Goal: Check status: Check status

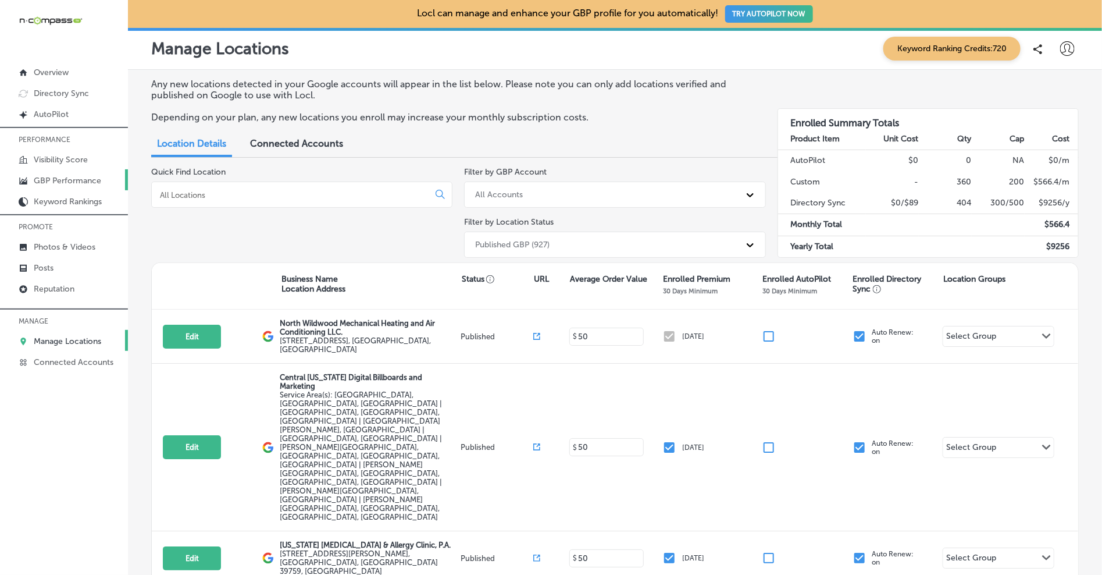
click at [95, 176] on p "GBP Performance" at bounding box center [67, 181] width 67 height 10
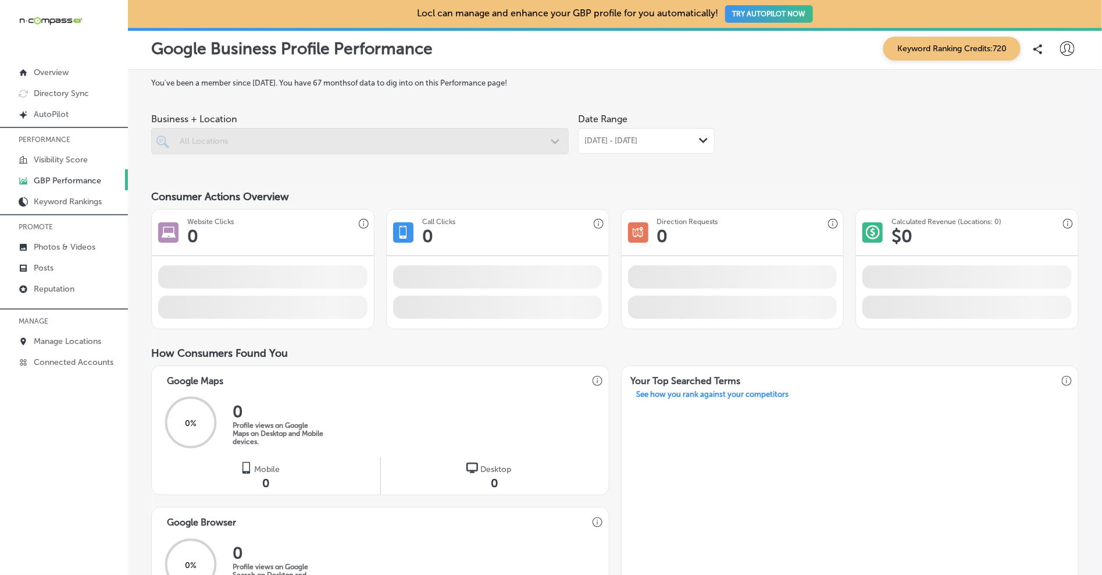
click at [628, 144] on span "[DATE] - [DATE]" at bounding box center [610, 140] width 53 height 9
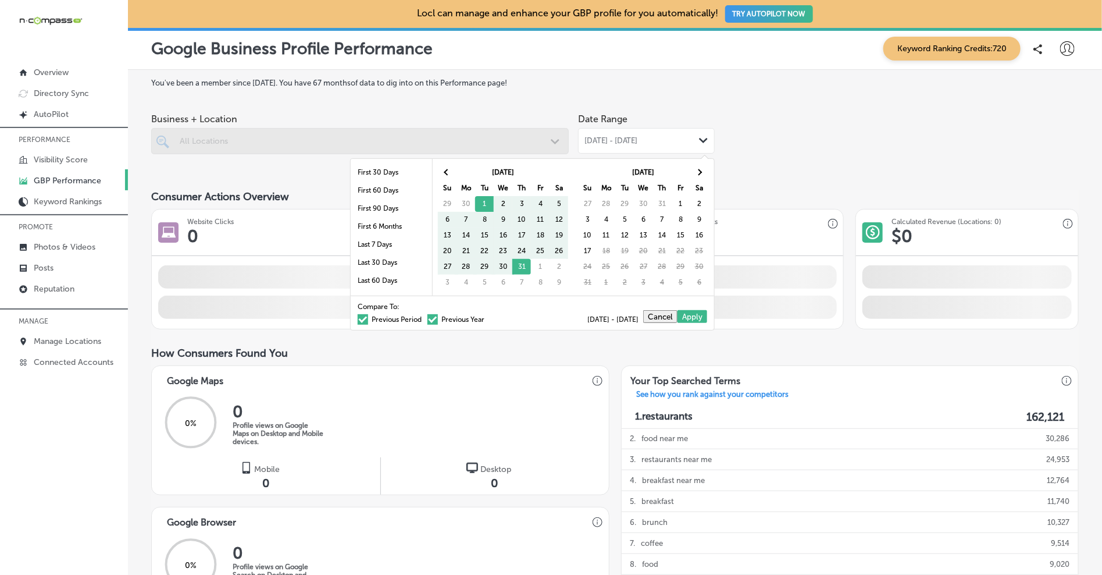
click at [665, 103] on div "You've been a member since [DATE] . You have 67 months of data to dig into on t…" at bounding box center [614, 538] width 927 height 920
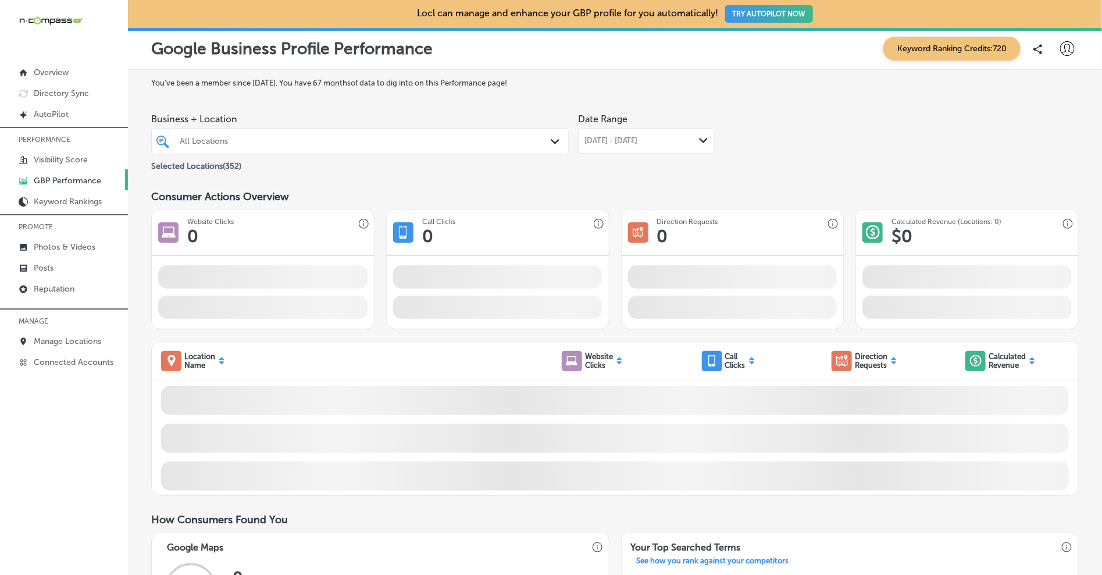
click at [518, 146] on div "All Locations" at bounding box center [366, 141] width 372 height 10
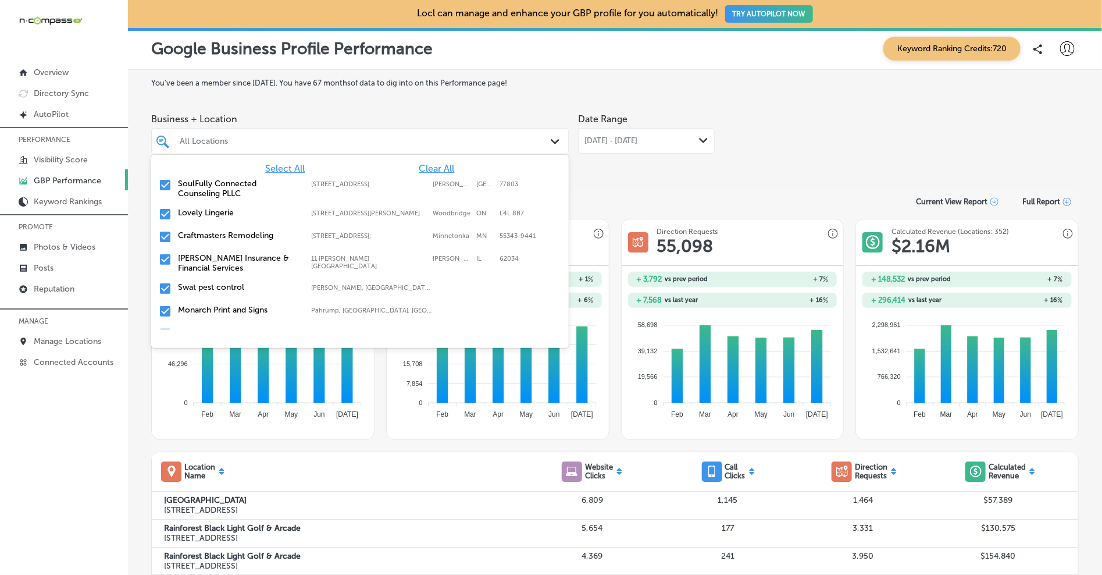
click at [437, 166] on span "Clear All" at bounding box center [436, 168] width 35 height 11
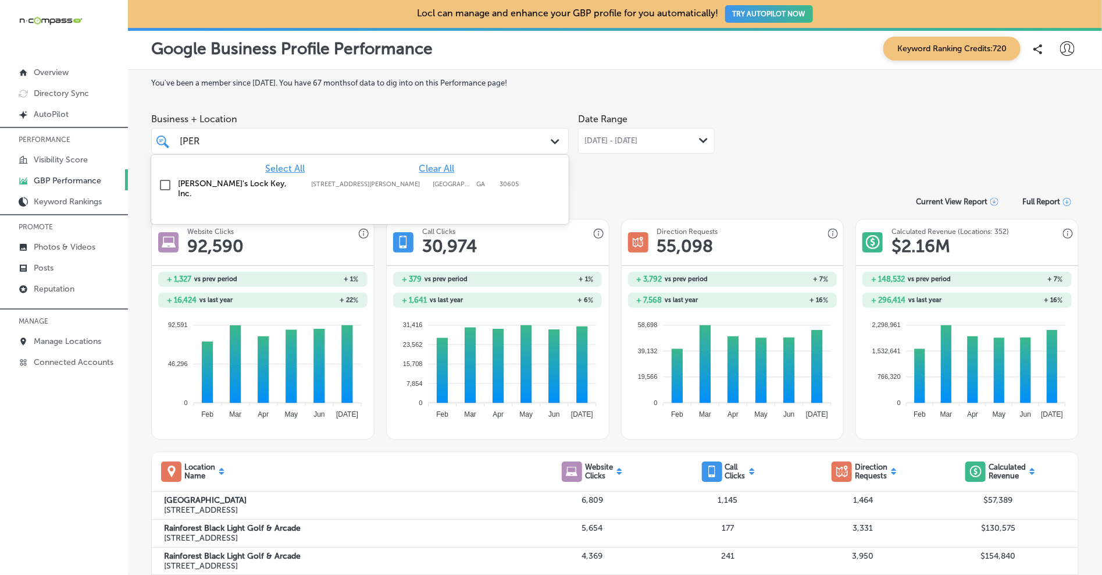
click at [402, 193] on div "[PERSON_NAME]'s Lock Key, Inc. [STREET_ADDRESS][PERSON_NAME] [STREET_ADDRESS][P…" at bounding box center [360, 188] width 408 height 24
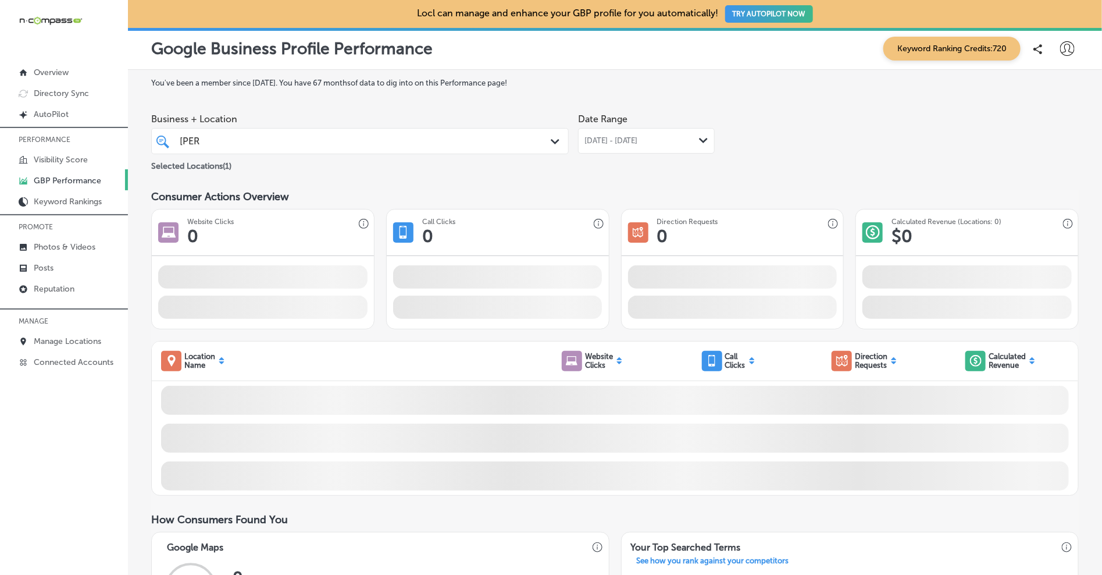
scroll to position [1, 0]
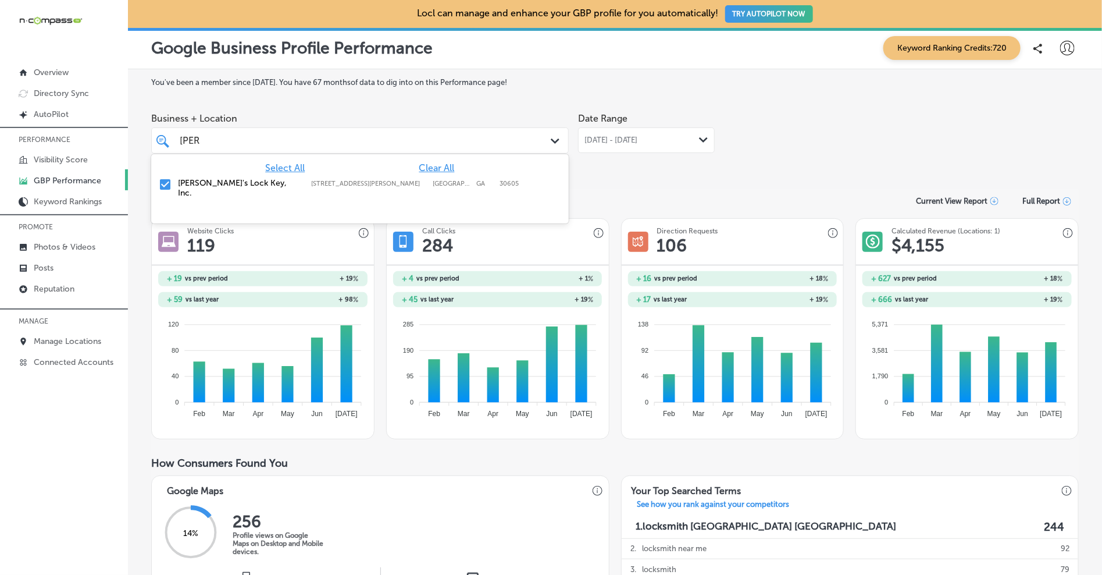
click at [481, 152] on div "[PERSON_NAME] [PERSON_NAME] Path Created with Sketch." at bounding box center [360, 140] width 418 height 26
click at [486, 145] on div "[PERSON_NAME] [PERSON_NAME]" at bounding box center [342, 141] width 326 height 16
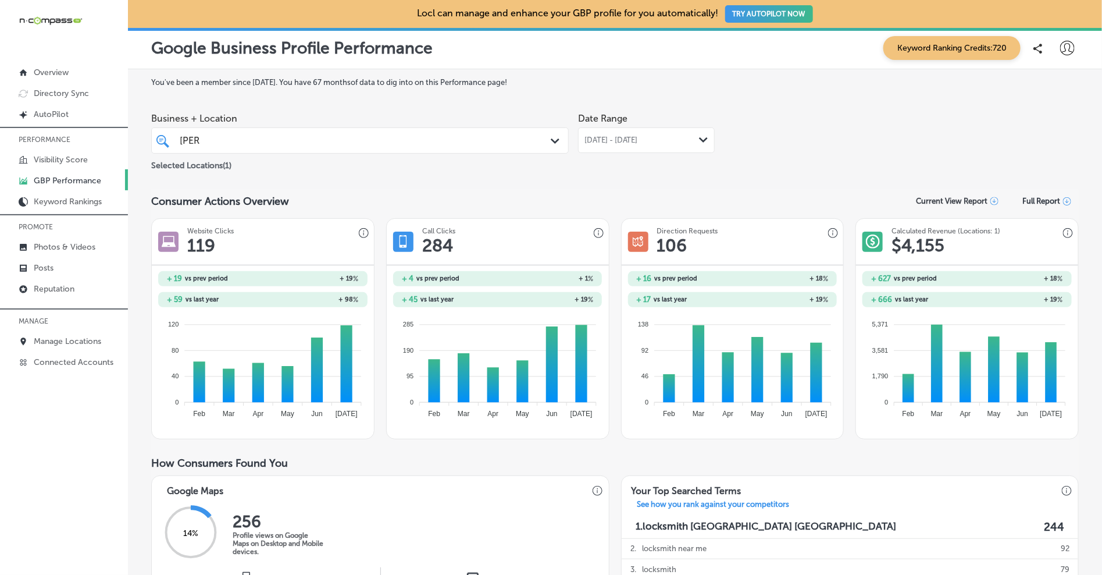
click at [611, 137] on span "[DATE] - [DATE]" at bounding box center [610, 139] width 53 height 9
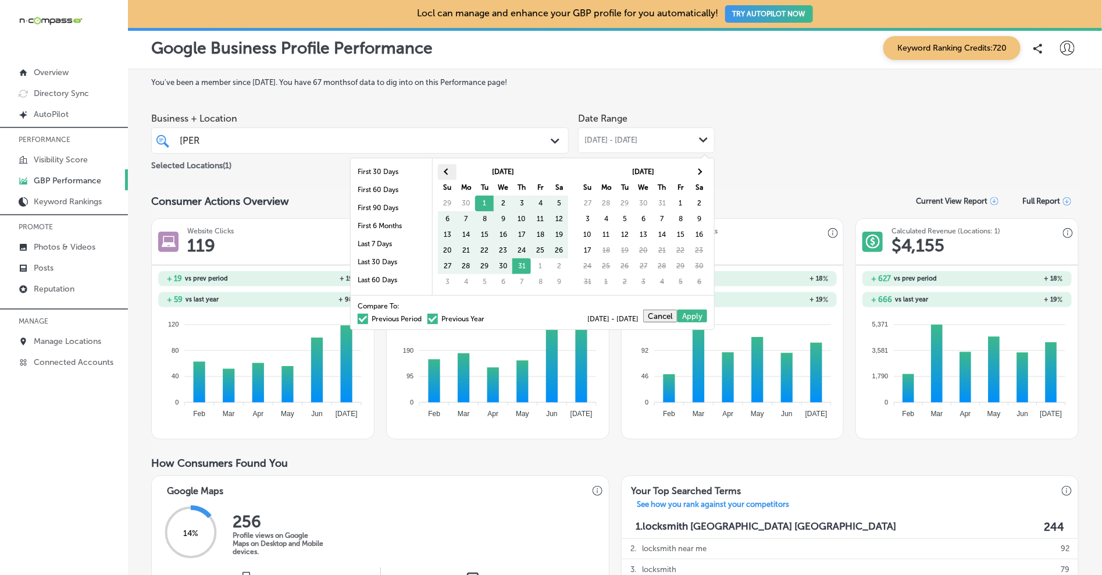
click at [444, 176] on th at bounding box center [447, 172] width 19 height 16
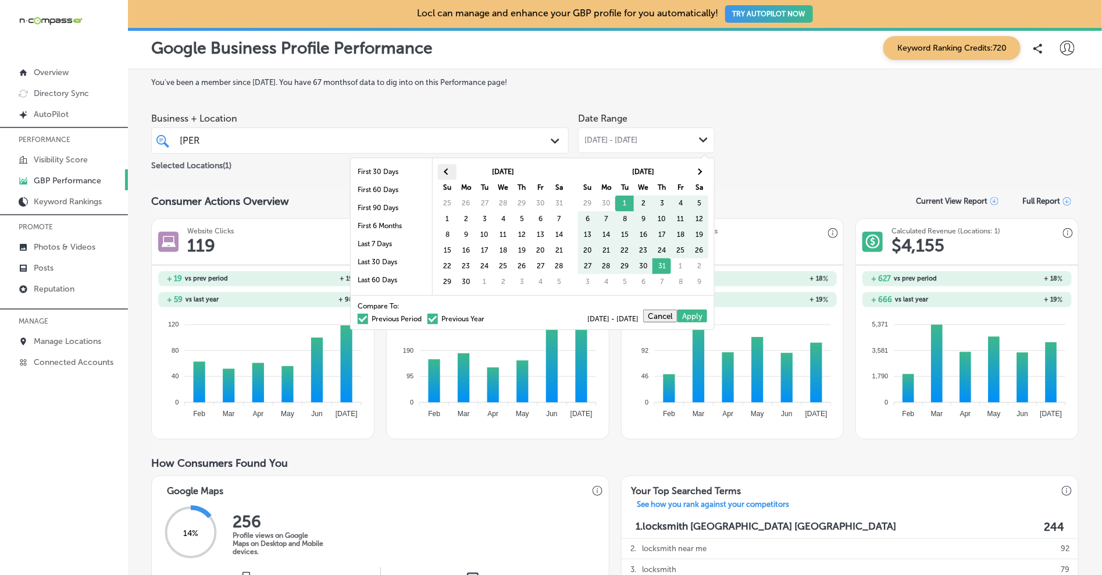
click at [444, 176] on th at bounding box center [447, 172] width 19 height 16
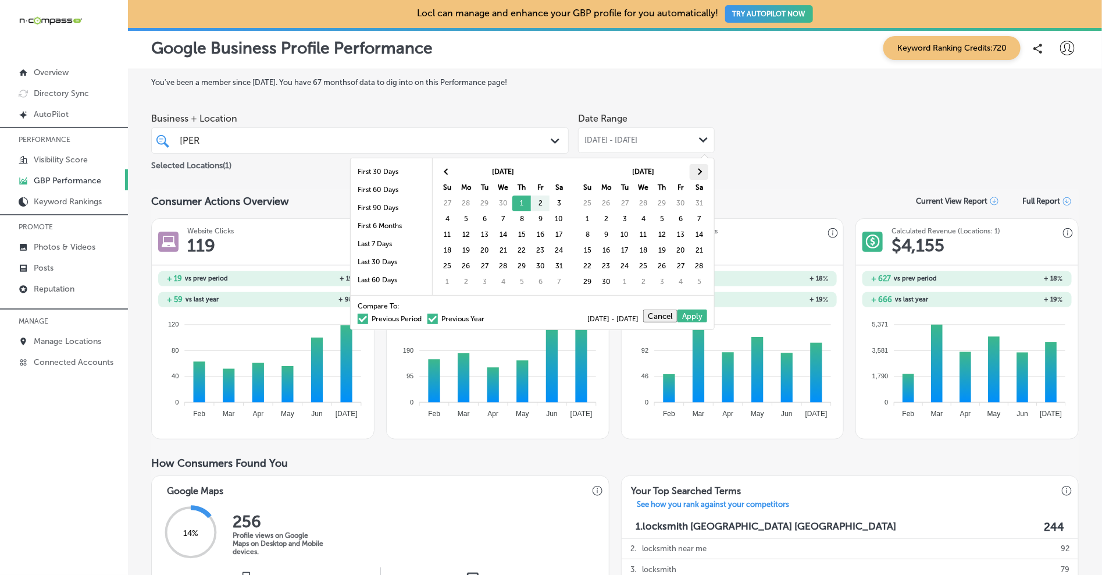
click at [701, 172] on span at bounding box center [699, 172] width 6 height 6
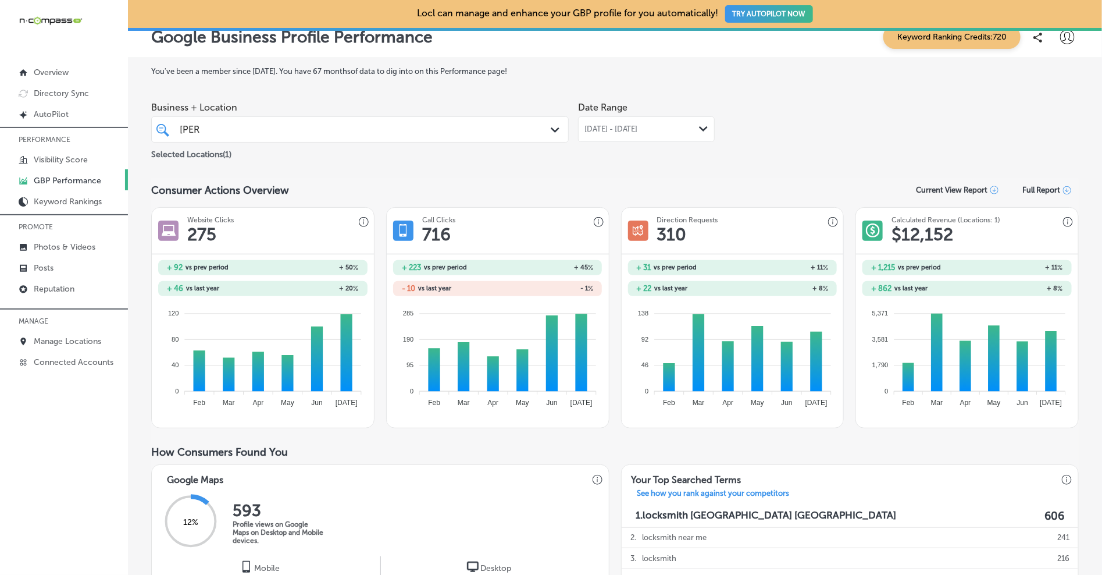
scroll to position [0, 0]
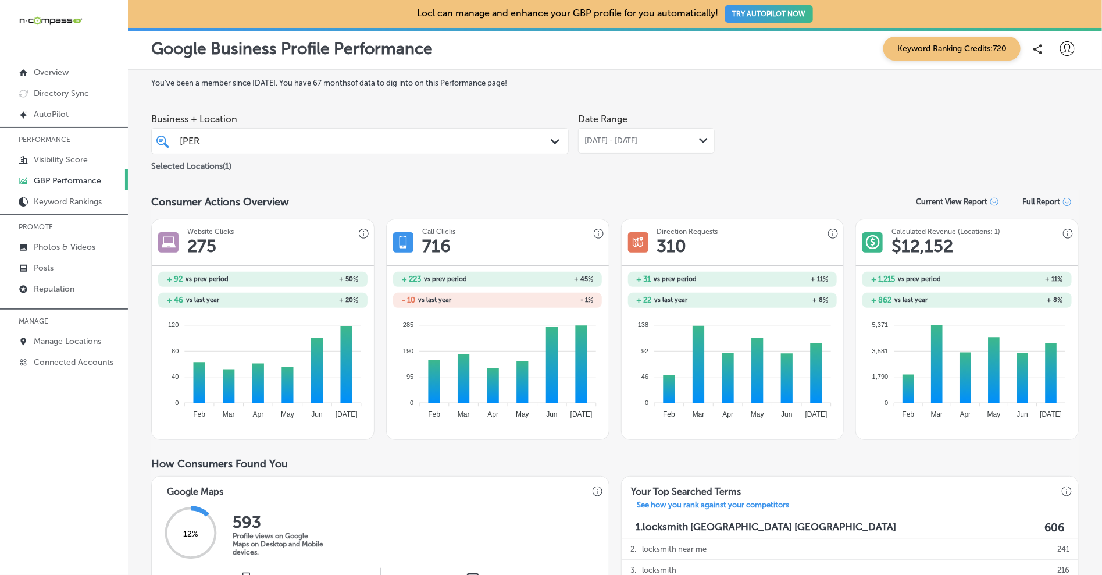
click at [369, 141] on div "[PERSON_NAME] [PERSON_NAME]" at bounding box center [342, 141] width 326 height 16
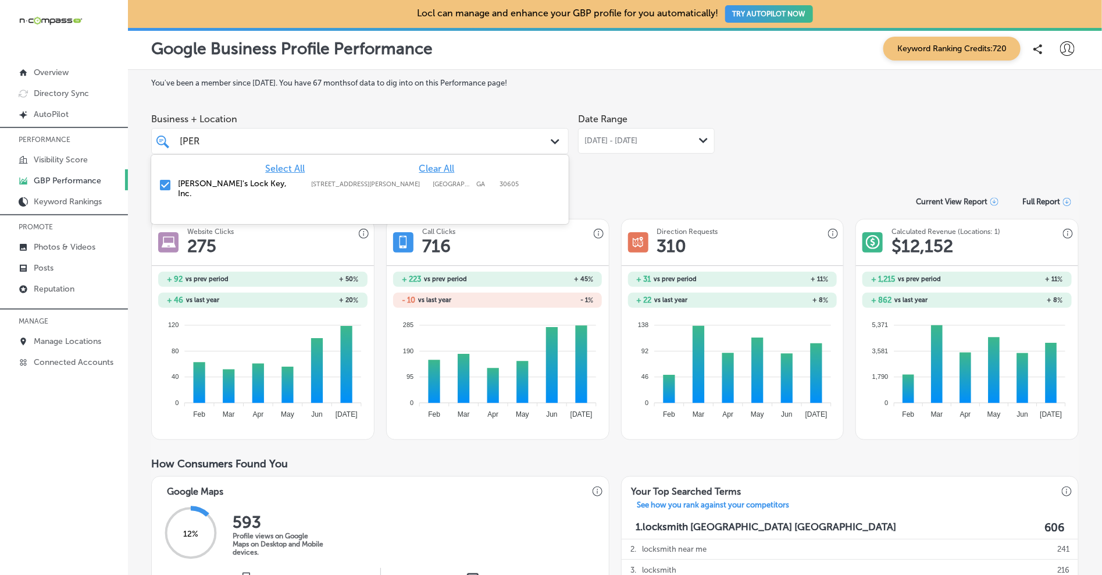
click at [205, 185] on label "[PERSON_NAME]'s Lock Key, Inc." at bounding box center [239, 189] width 122 height 20
type input "j"
click at [196, 188] on label "On The Mark Indoor Digital Advertising Network" at bounding box center [239, 189] width 122 height 20
click at [862, 158] on div "Business + Location [STREET_ADDRESS]. [STREET_ADDRESS]. 2 results available for…" at bounding box center [614, 140] width 927 height 65
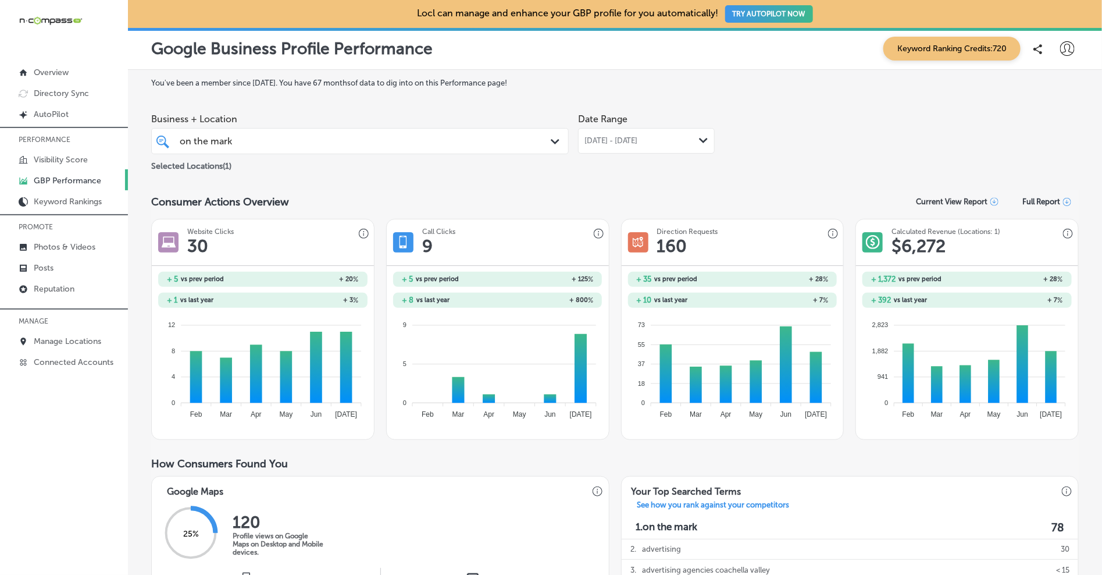
click at [443, 145] on div "on the mark on the mark" at bounding box center [342, 141] width 326 height 16
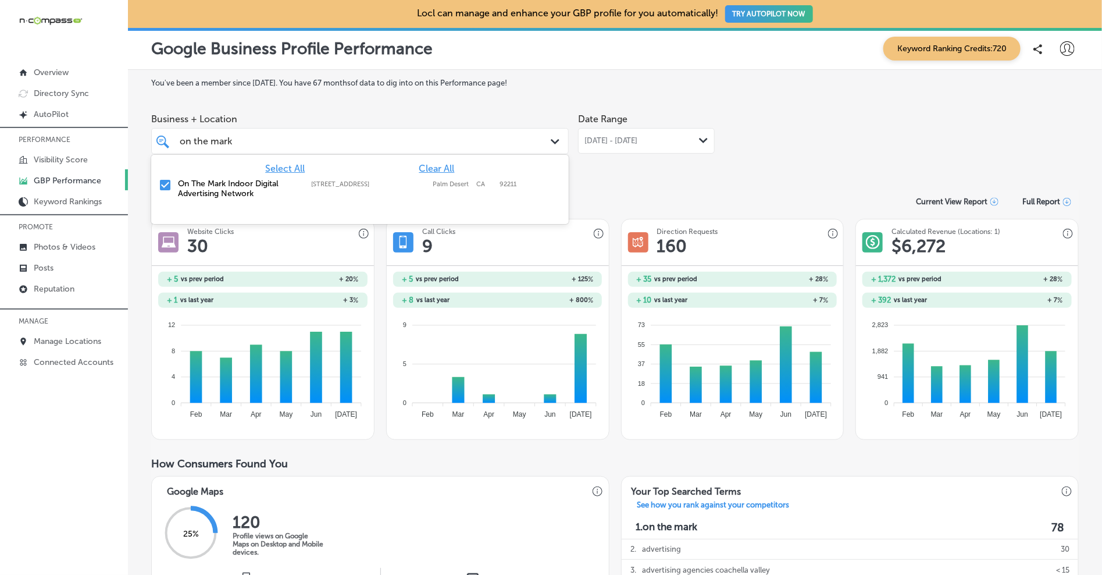
click at [267, 183] on label "On The Mark Indoor Digital Advertising Network" at bounding box center [239, 189] width 122 height 20
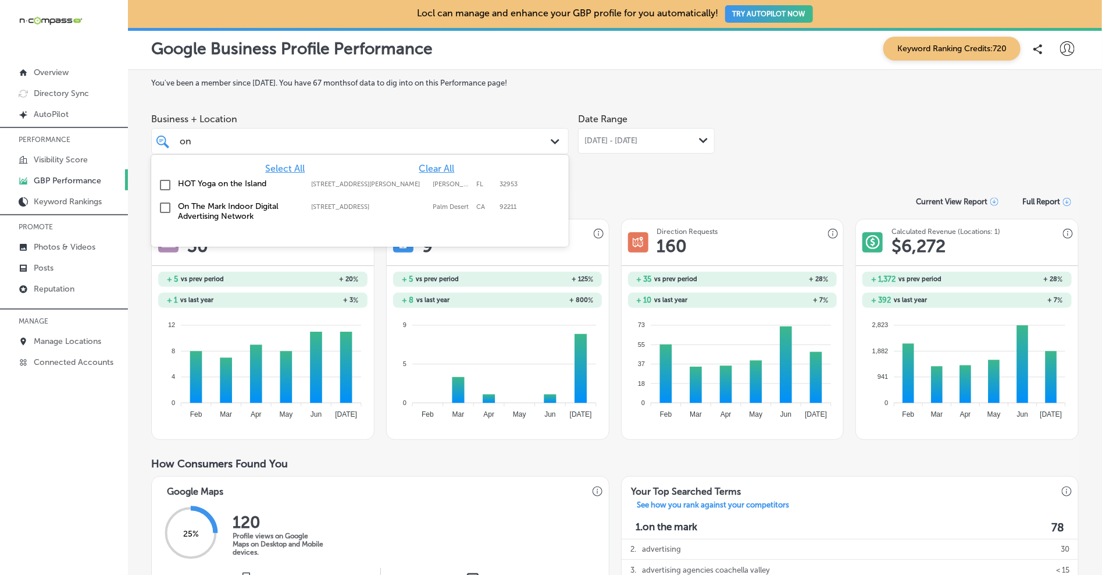
type input "o"
click at [244, 184] on label "NeuroFiT Connections" at bounding box center [239, 184] width 122 height 10
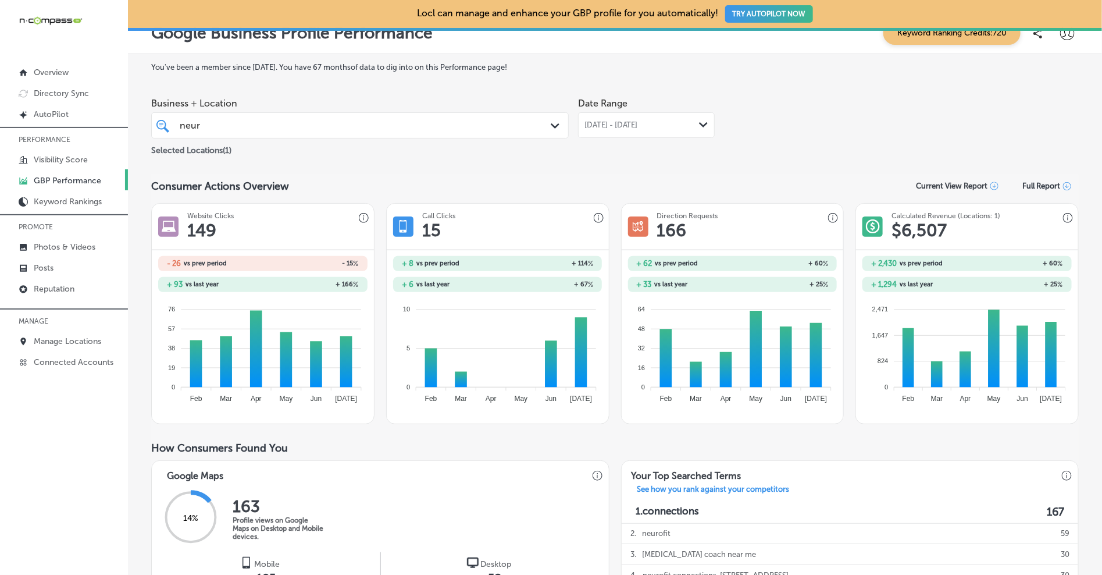
scroll to position [18, 0]
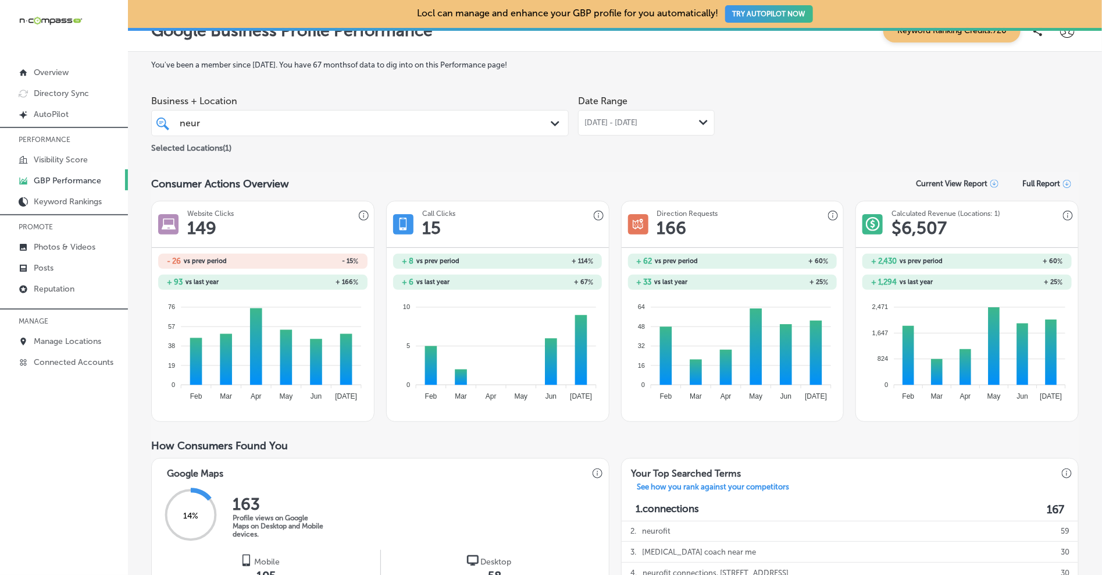
click at [620, 122] on span "[DATE] - [DATE]" at bounding box center [610, 122] width 53 height 9
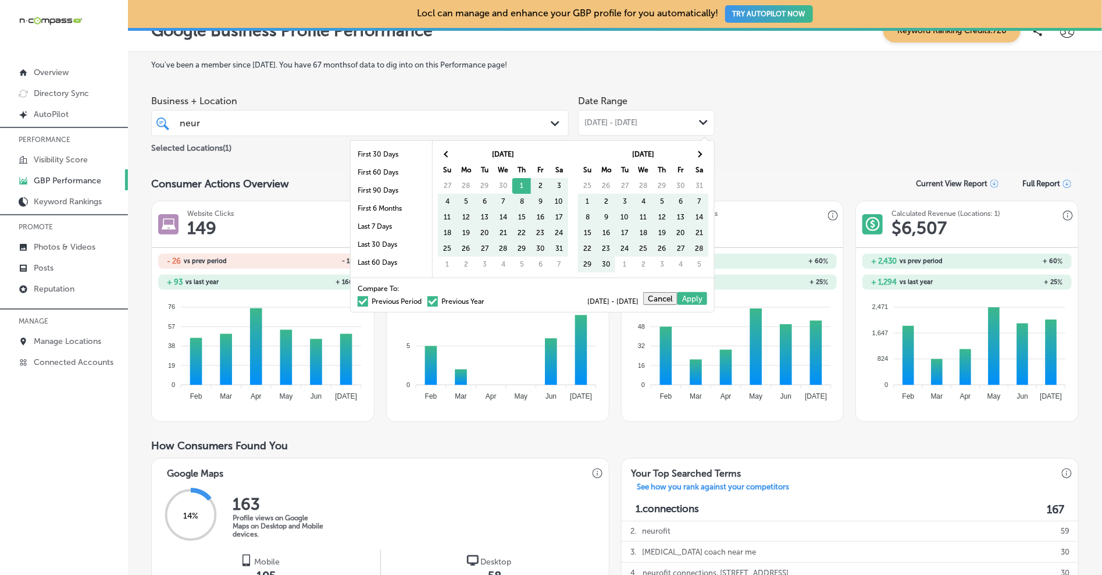
click at [404, 299] on label "Previous Period" at bounding box center [390, 301] width 64 height 7
click at [424, 299] on input "Previous Period" at bounding box center [424, 299] width 0 height 0
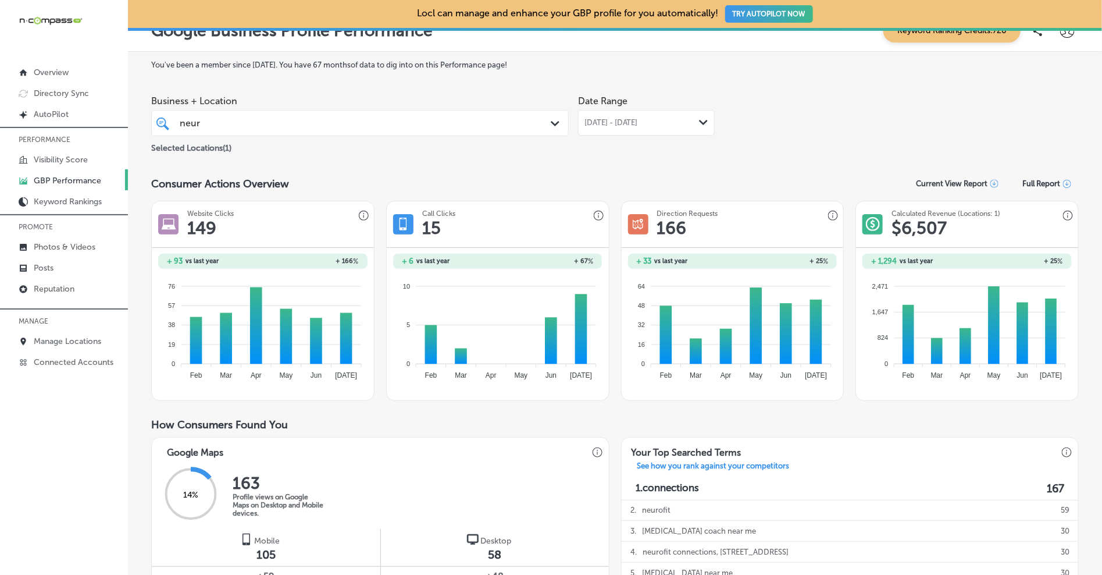
click at [618, 120] on span "[DATE] - [DATE]" at bounding box center [610, 122] width 53 height 9
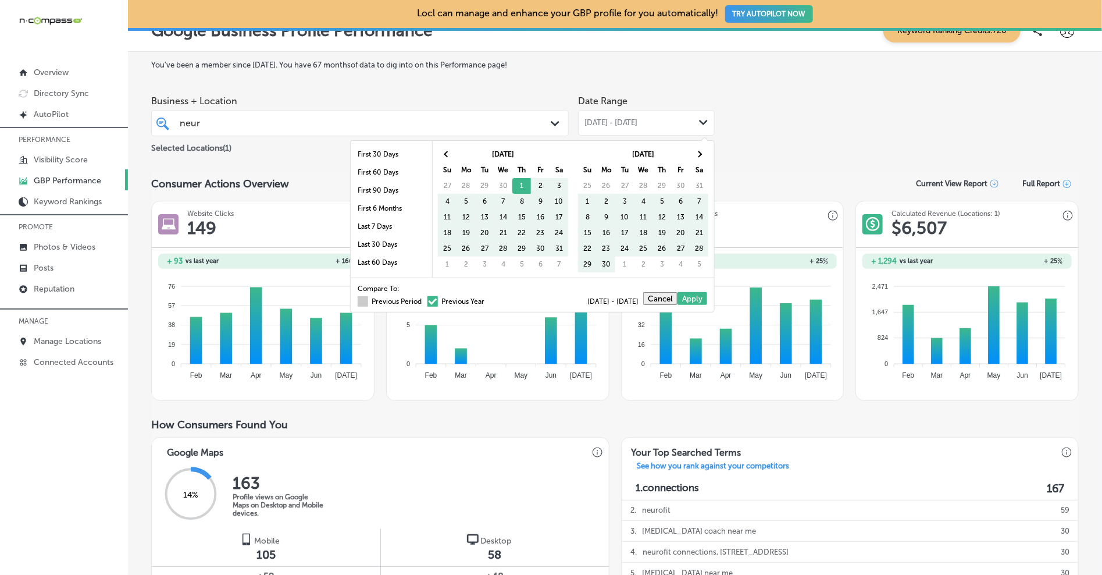
click at [399, 302] on label "Previous Period" at bounding box center [390, 301] width 64 height 7
click at [424, 299] on input "Previous Period" at bounding box center [424, 299] width 0 height 0
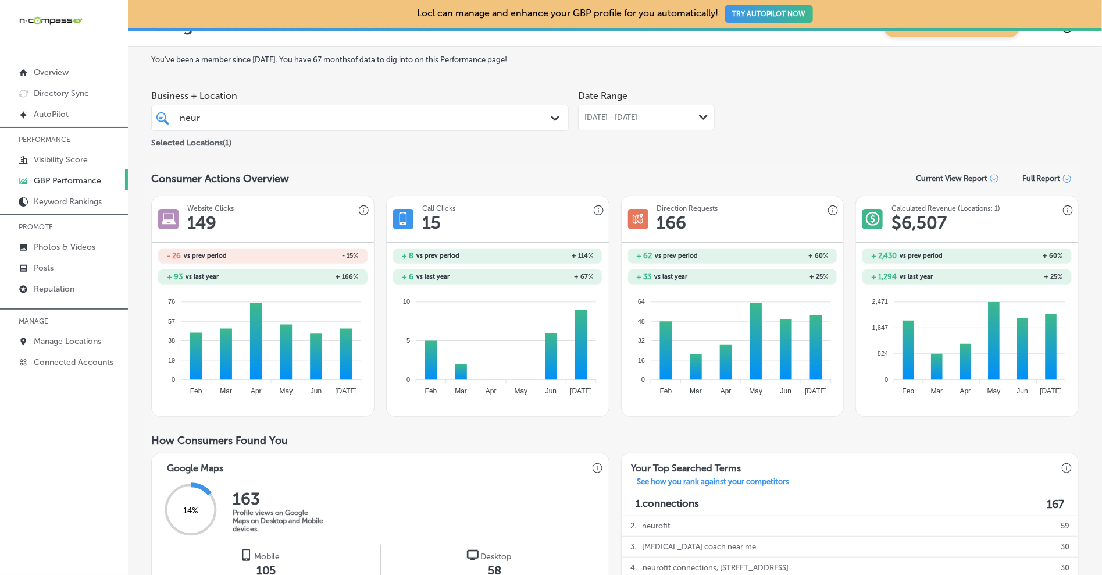
scroll to position [0, 0]
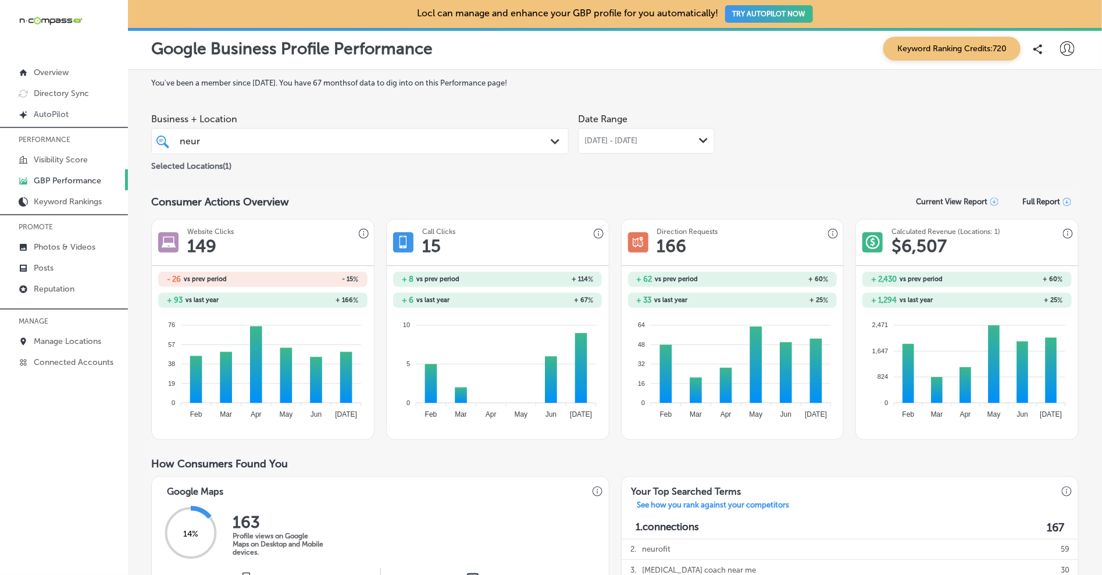
click at [674, 127] on div "Date Range [DATE] - [DATE] Path Created with Sketch." at bounding box center [646, 131] width 137 height 46
click at [638, 138] on span "[DATE] - [DATE]" at bounding box center [610, 140] width 53 height 9
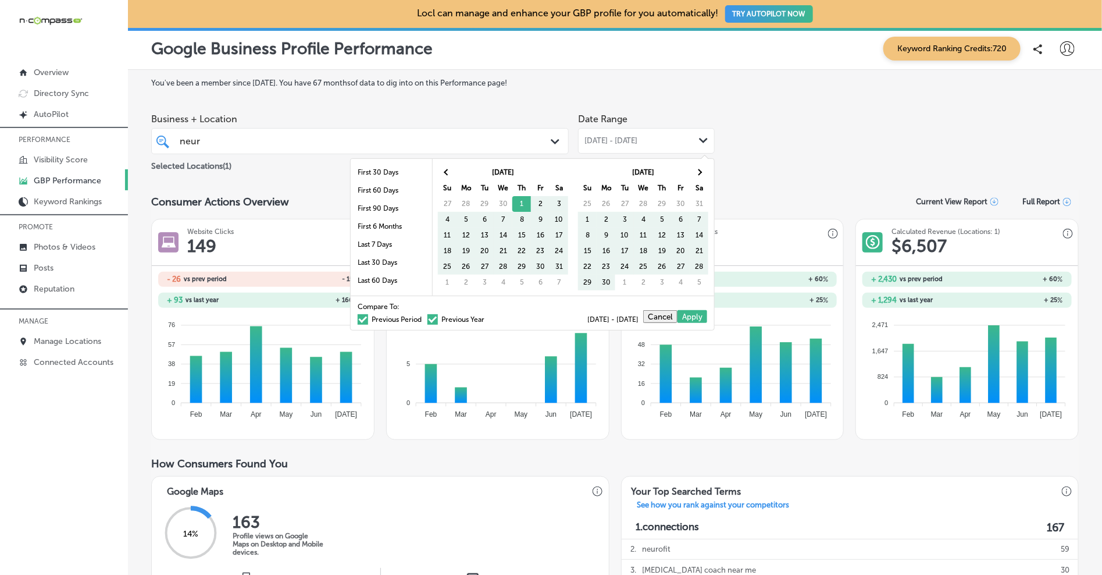
click at [383, 316] on label "Previous Period" at bounding box center [390, 319] width 64 height 7
click at [424, 317] on input "Previous Period" at bounding box center [424, 317] width 0 height 0
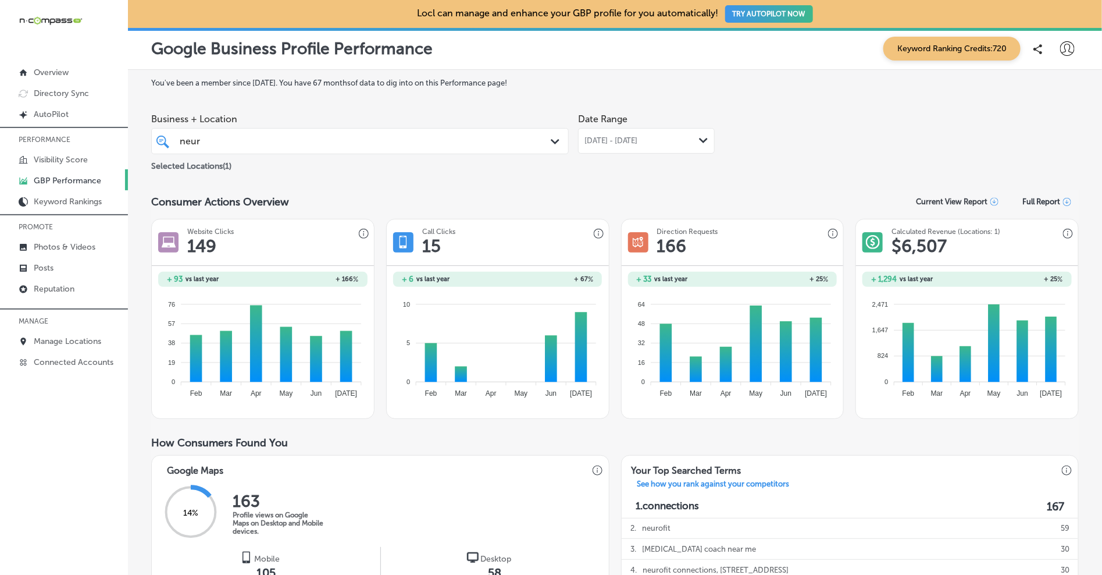
click at [319, 139] on div "neur neur" at bounding box center [342, 141] width 326 height 16
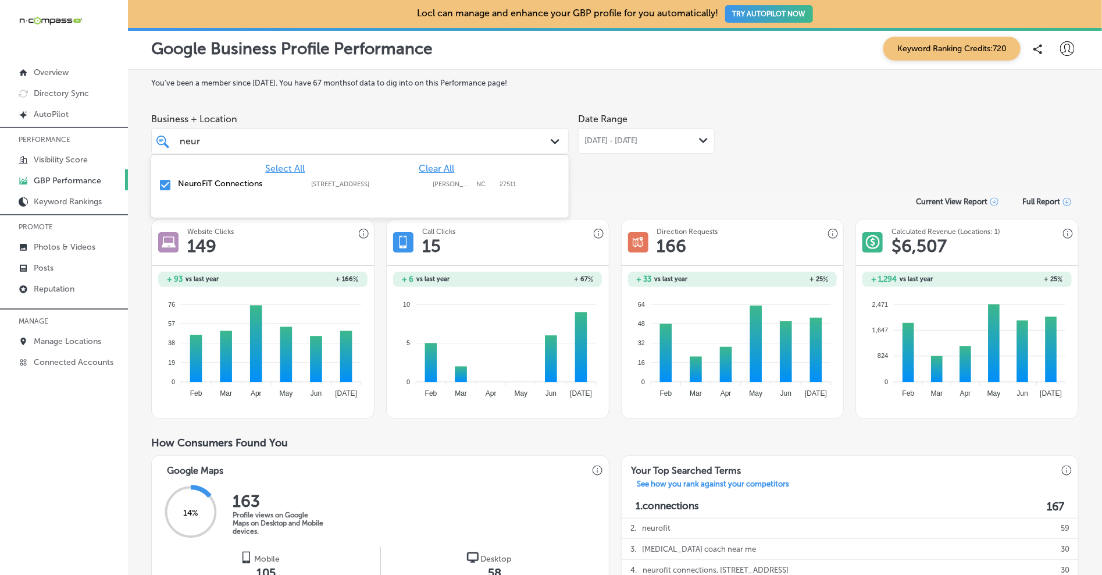
click at [204, 181] on label "NeuroFiT Connections" at bounding box center [239, 184] width 122 height 10
type input "n"
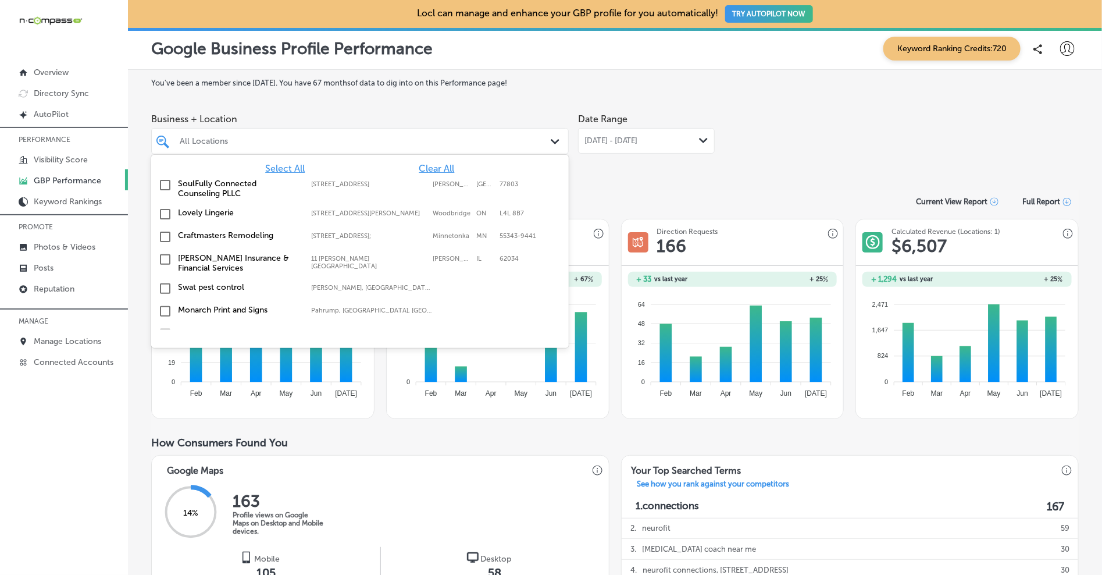
type input "k"
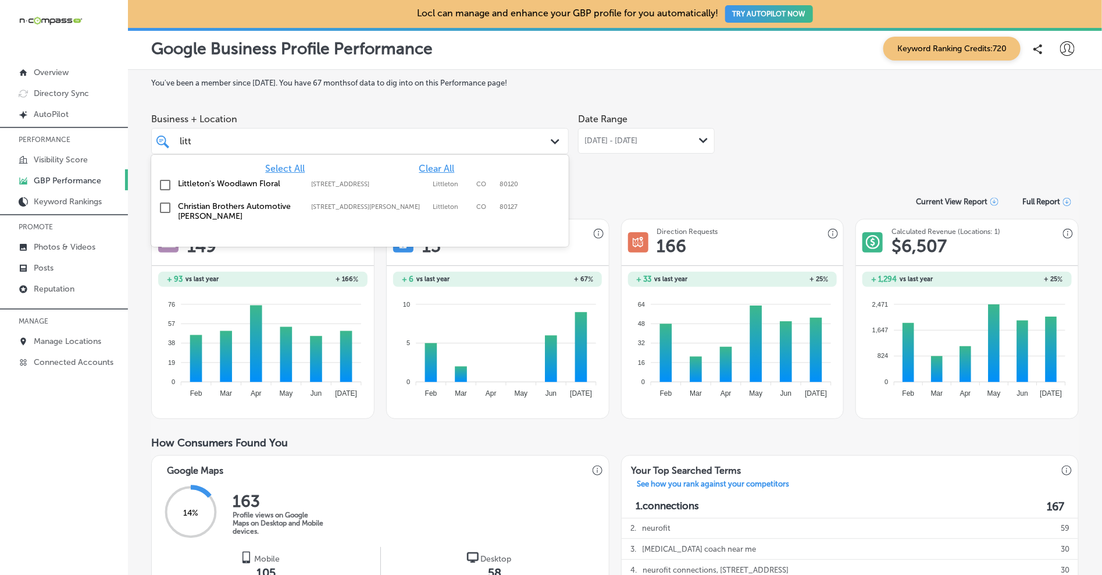
click at [259, 185] on label "Littleton's Woodlawn Floral" at bounding box center [239, 184] width 122 height 10
type input "litt"
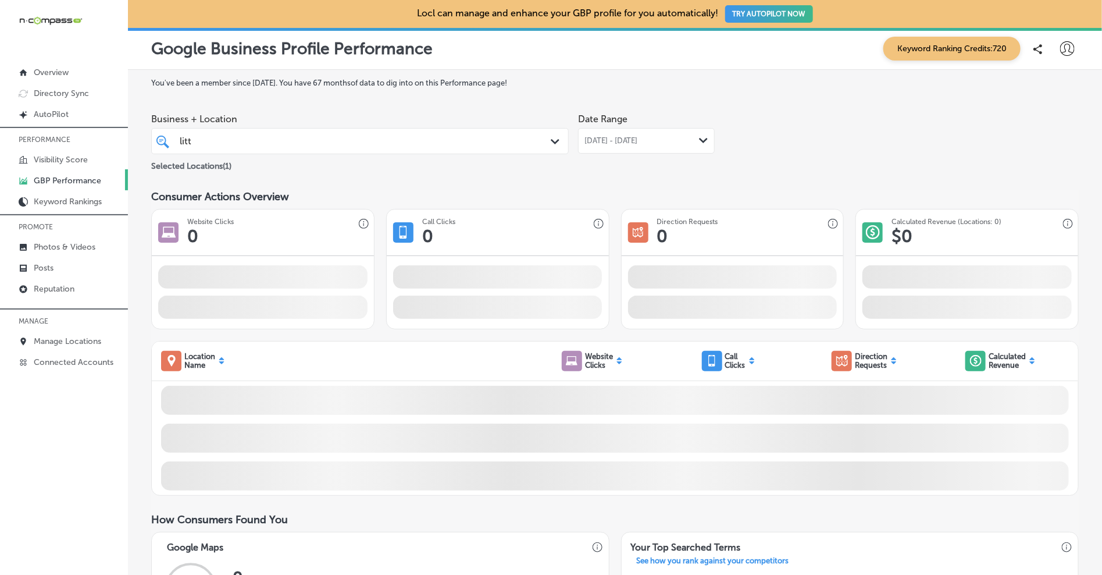
click at [875, 152] on div "Business + Location litt litt Path Created with Sketch. Selected Locations ( 1 …" at bounding box center [614, 140] width 927 height 65
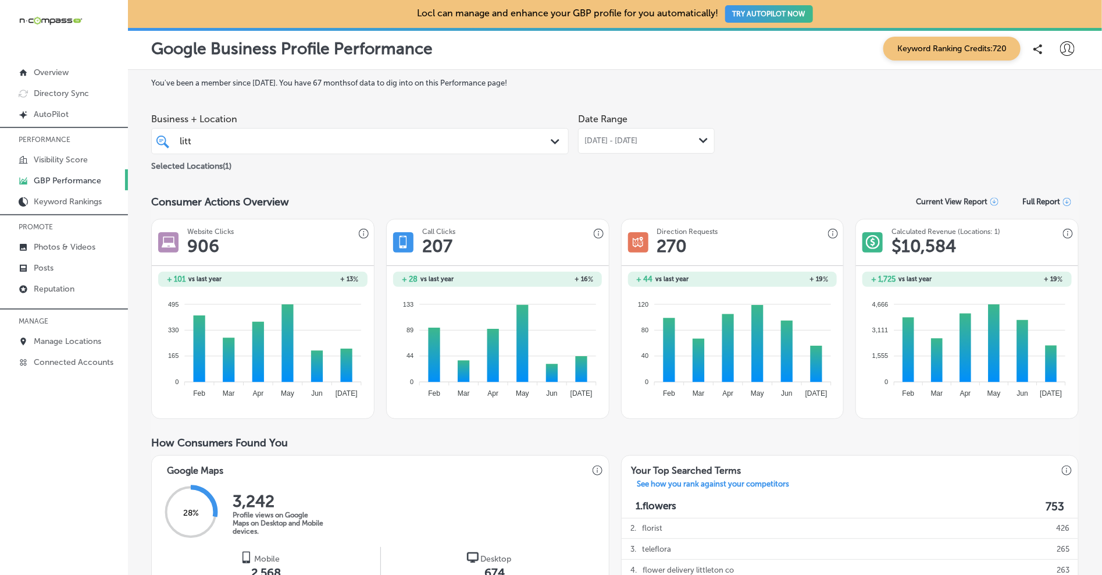
click at [601, 142] on span "[DATE] - [DATE]" at bounding box center [610, 140] width 53 height 9
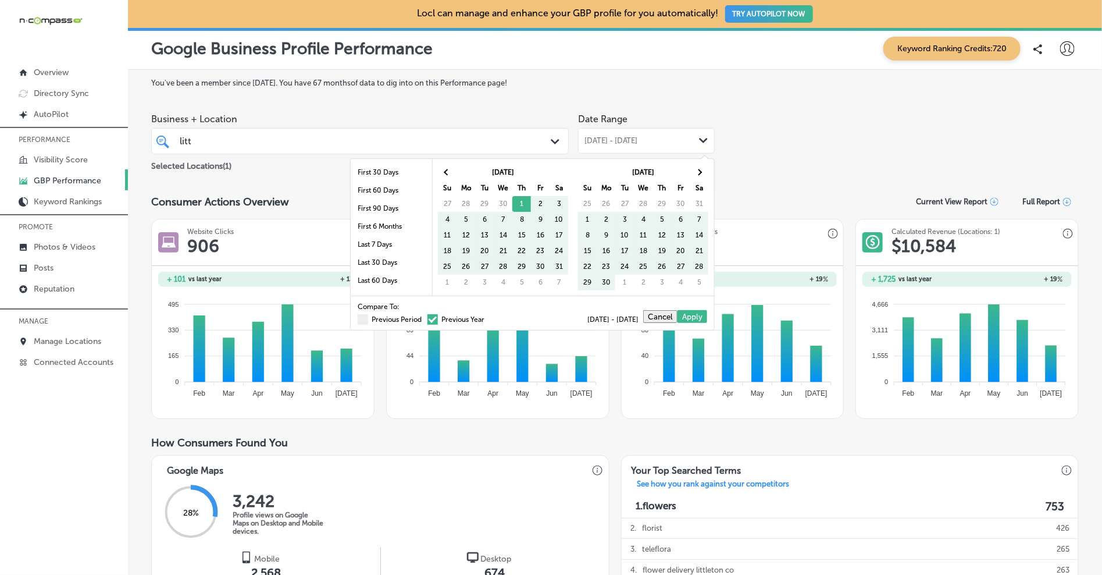
drag, startPoint x: 400, startPoint y: 318, endPoint x: 691, endPoint y: 245, distance: 300.4
click at [400, 318] on label "Previous Period" at bounding box center [390, 319] width 64 height 7
click at [424, 317] on input "Previous Period" at bounding box center [424, 317] width 0 height 0
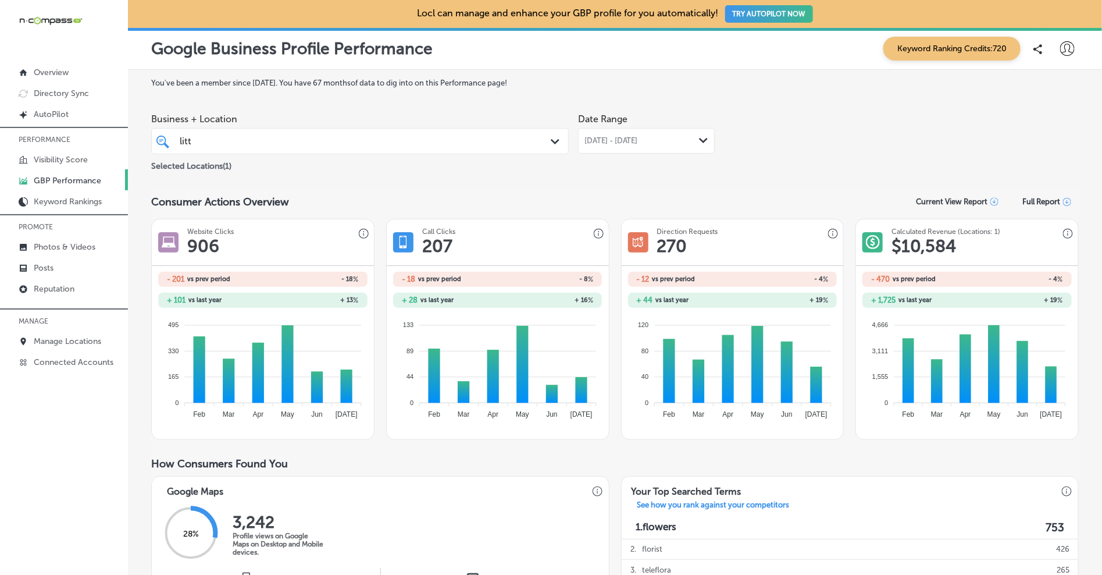
click at [686, 138] on div "[DATE] - [DATE] Path Created with Sketch." at bounding box center [646, 140] width 124 height 9
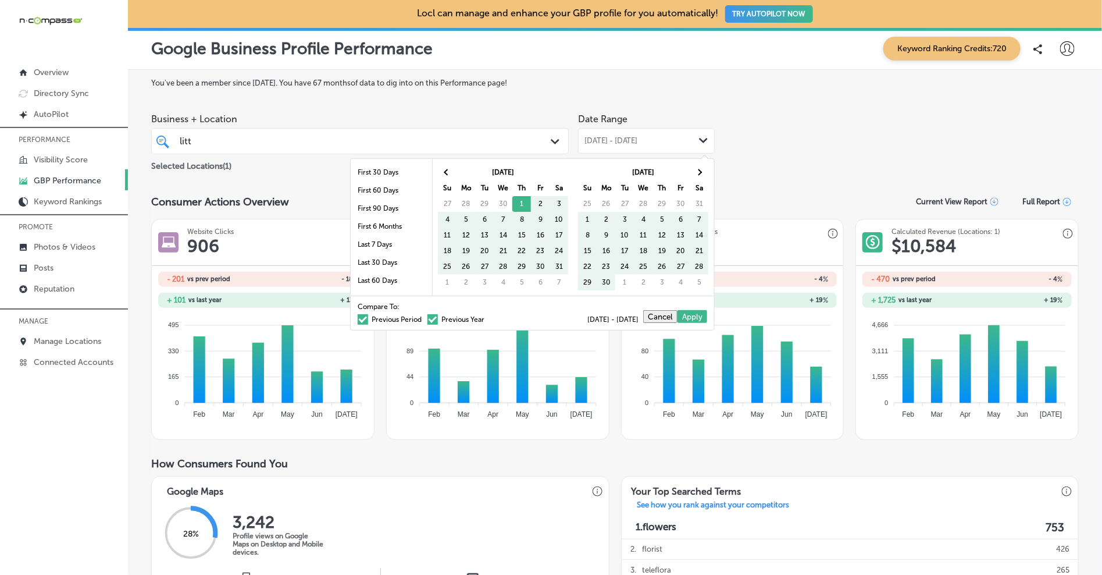
drag, startPoint x: 369, startPoint y: 316, endPoint x: 447, endPoint y: 294, distance: 80.8
click at [369, 316] on label "Previous Period" at bounding box center [390, 319] width 64 height 7
click at [424, 317] on input "Previous Period" at bounding box center [424, 317] width 0 height 0
